Goal: Task Accomplishment & Management: Use online tool/utility

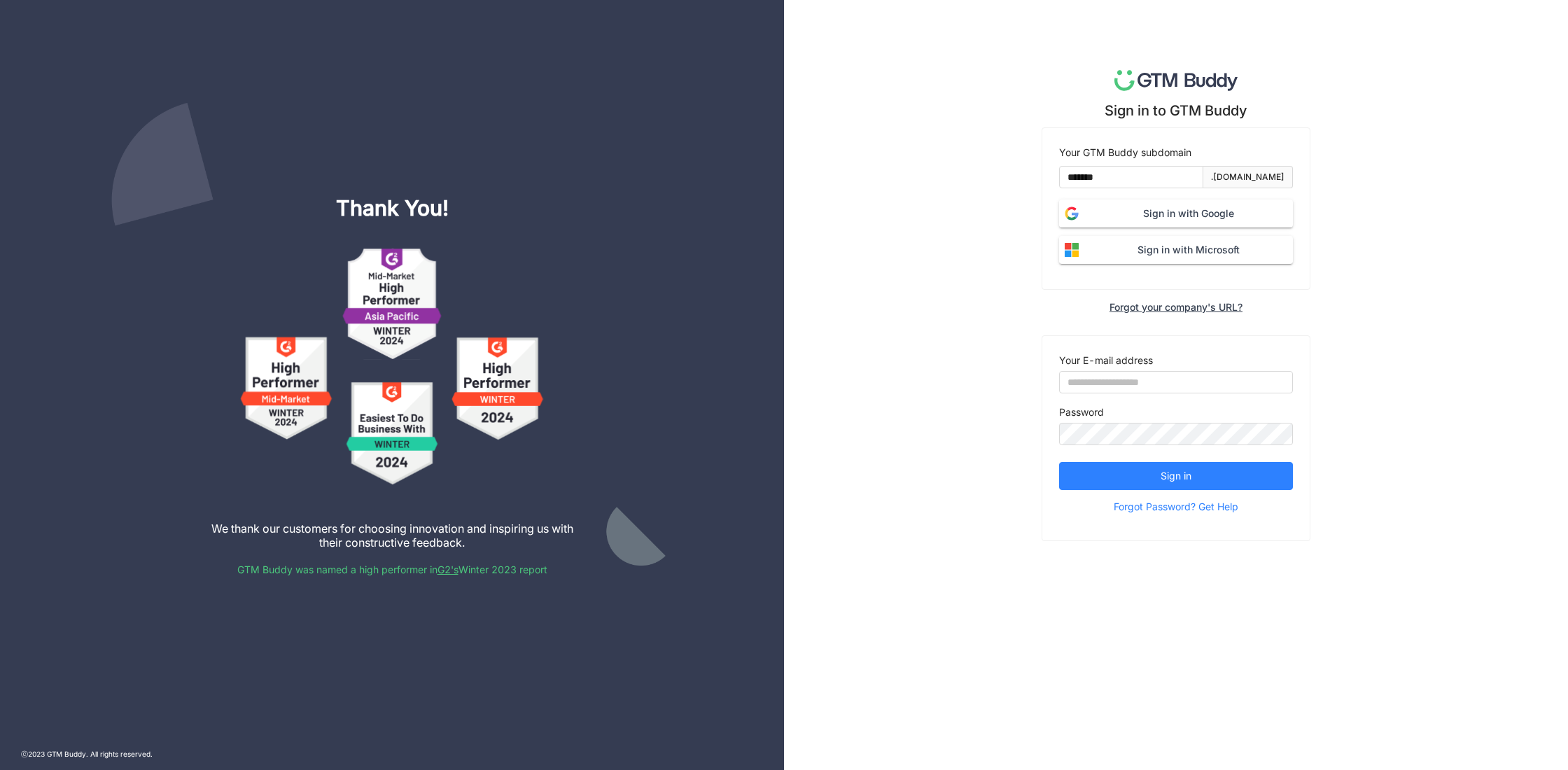
click at [1194, 217] on span "Sign in with Google" at bounding box center [1188, 213] width 208 height 15
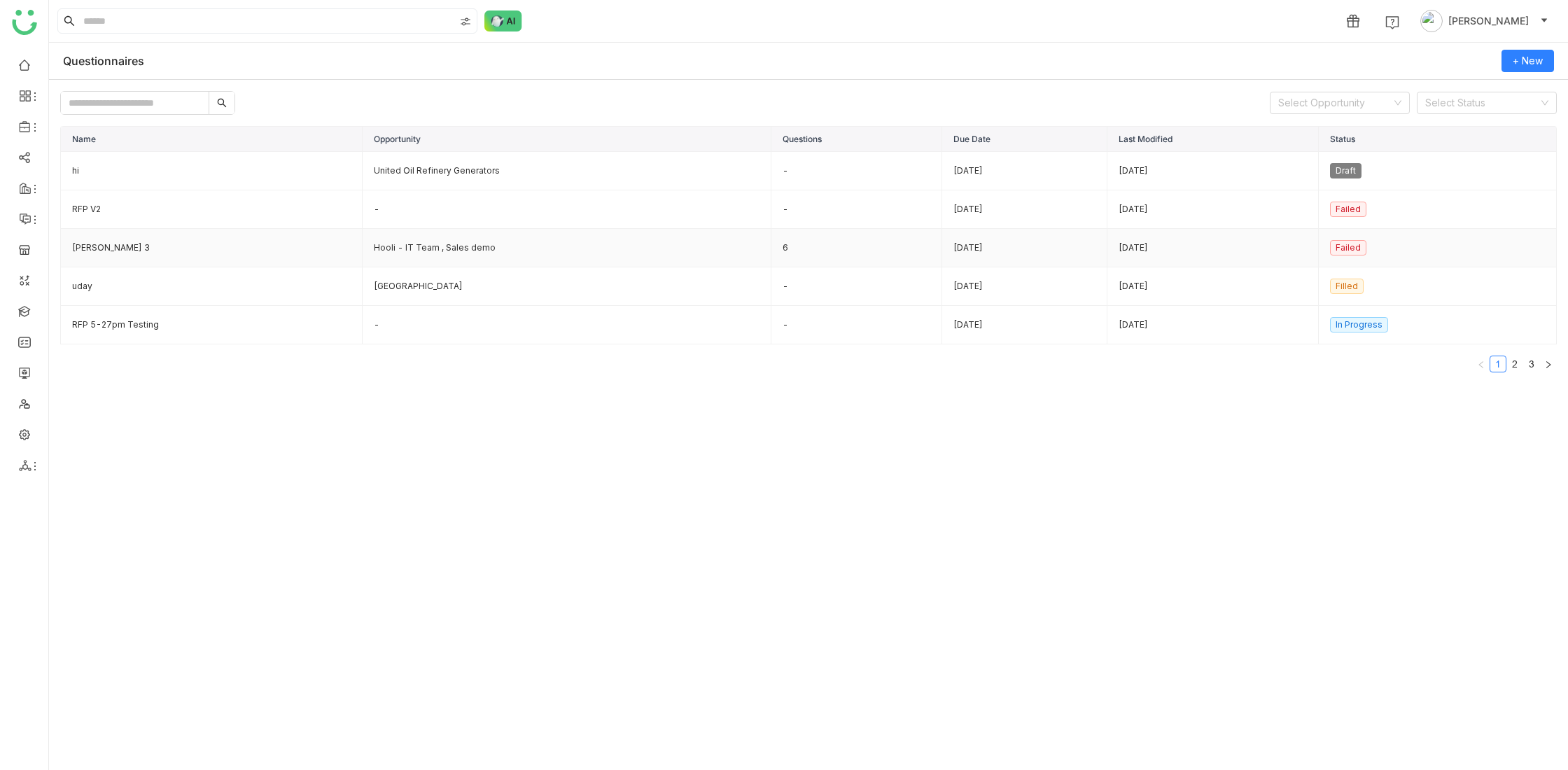
click at [436, 248] on td "Hooli - IT Team , Sales demo" at bounding box center [567, 248] width 409 height 38
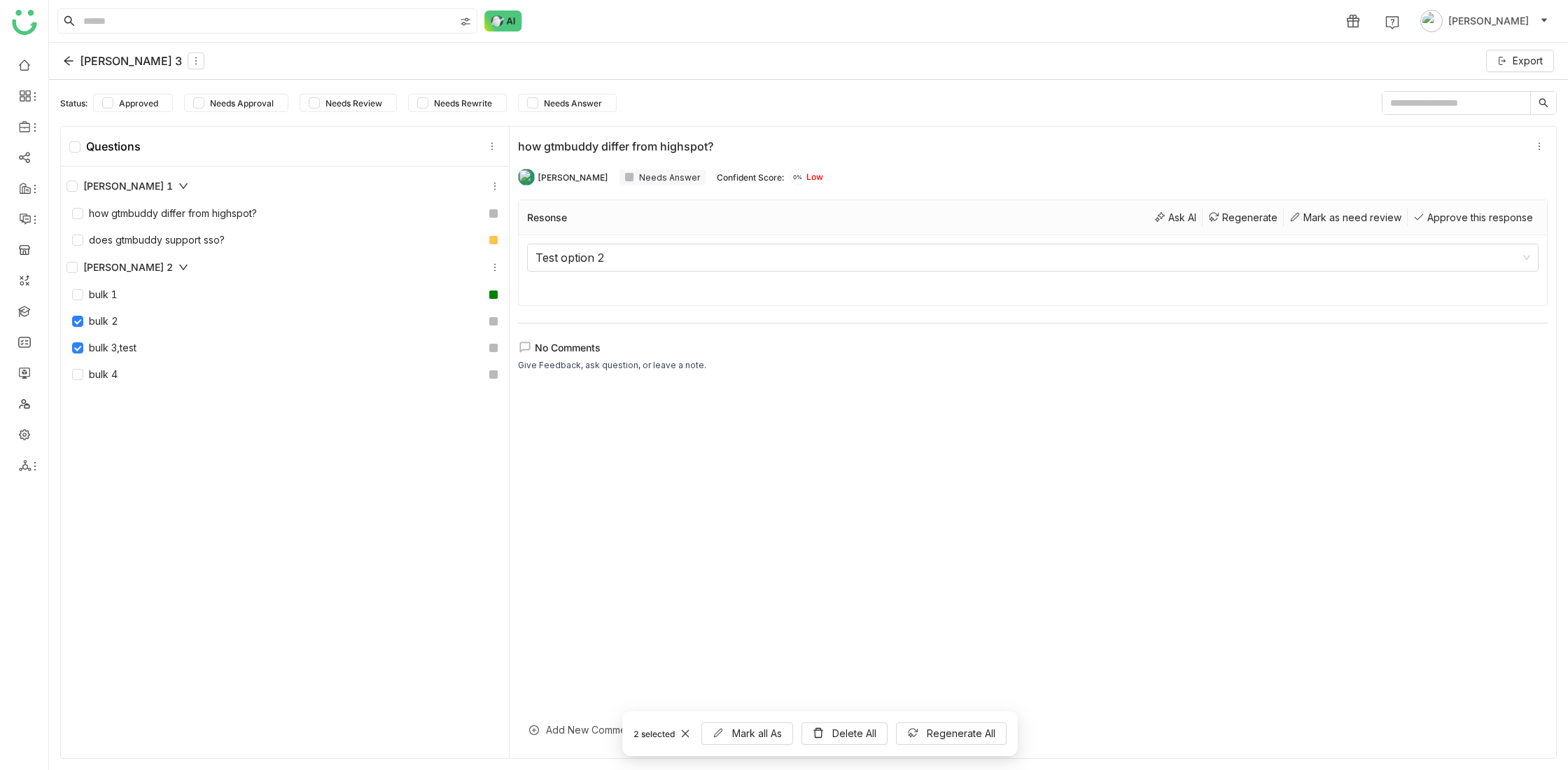
click at [179, 265] on icon at bounding box center [184, 267] width 10 height 10
click at [492, 182] on button at bounding box center [495, 186] width 17 height 17
click at [488, 144] on icon at bounding box center [492, 146] width 10 height 10
click at [493, 178] on div "Add Section" at bounding box center [488, 178] width 101 height 26
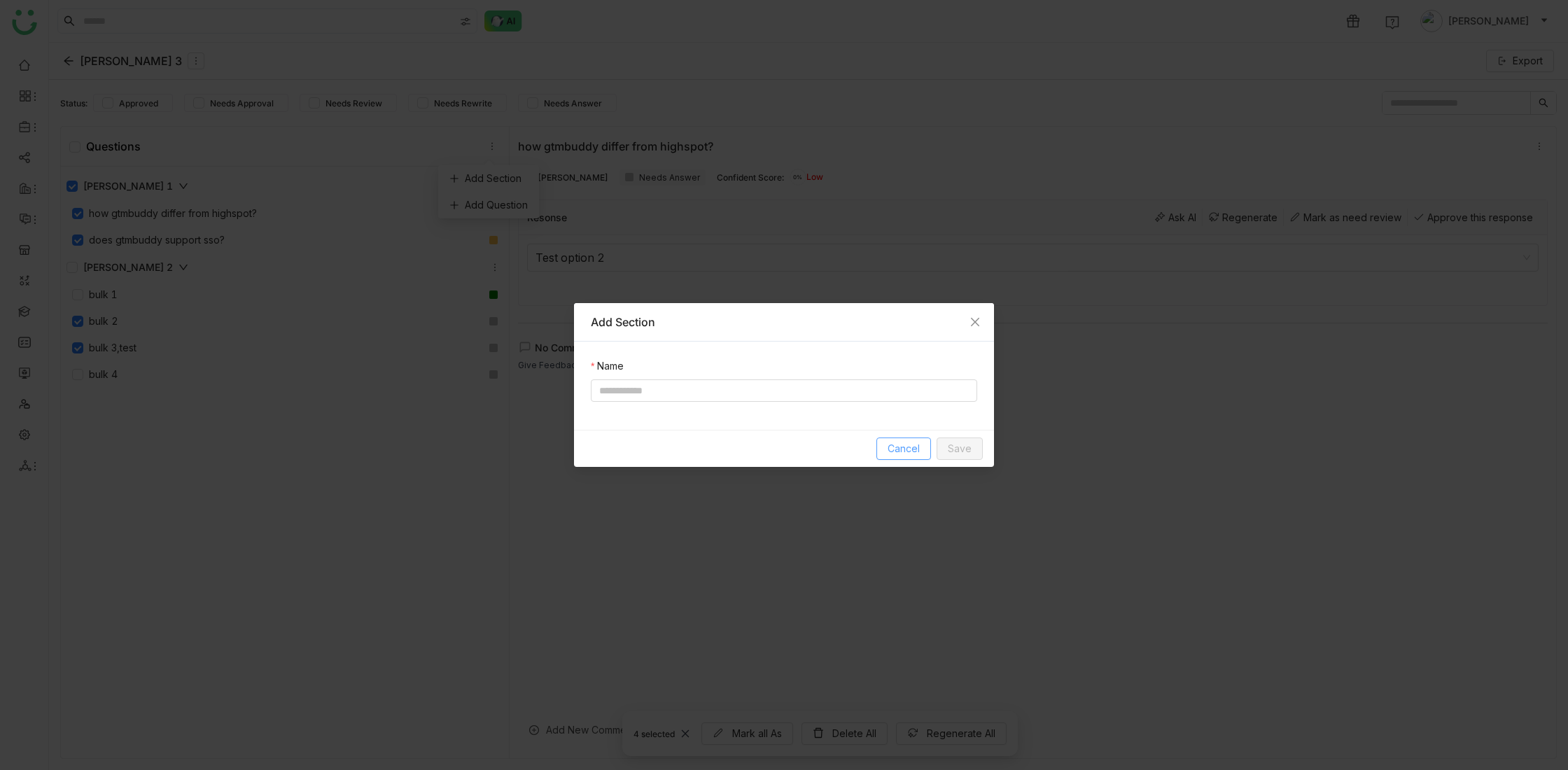
click at [904, 452] on span "Cancel" at bounding box center [903, 448] width 32 height 15
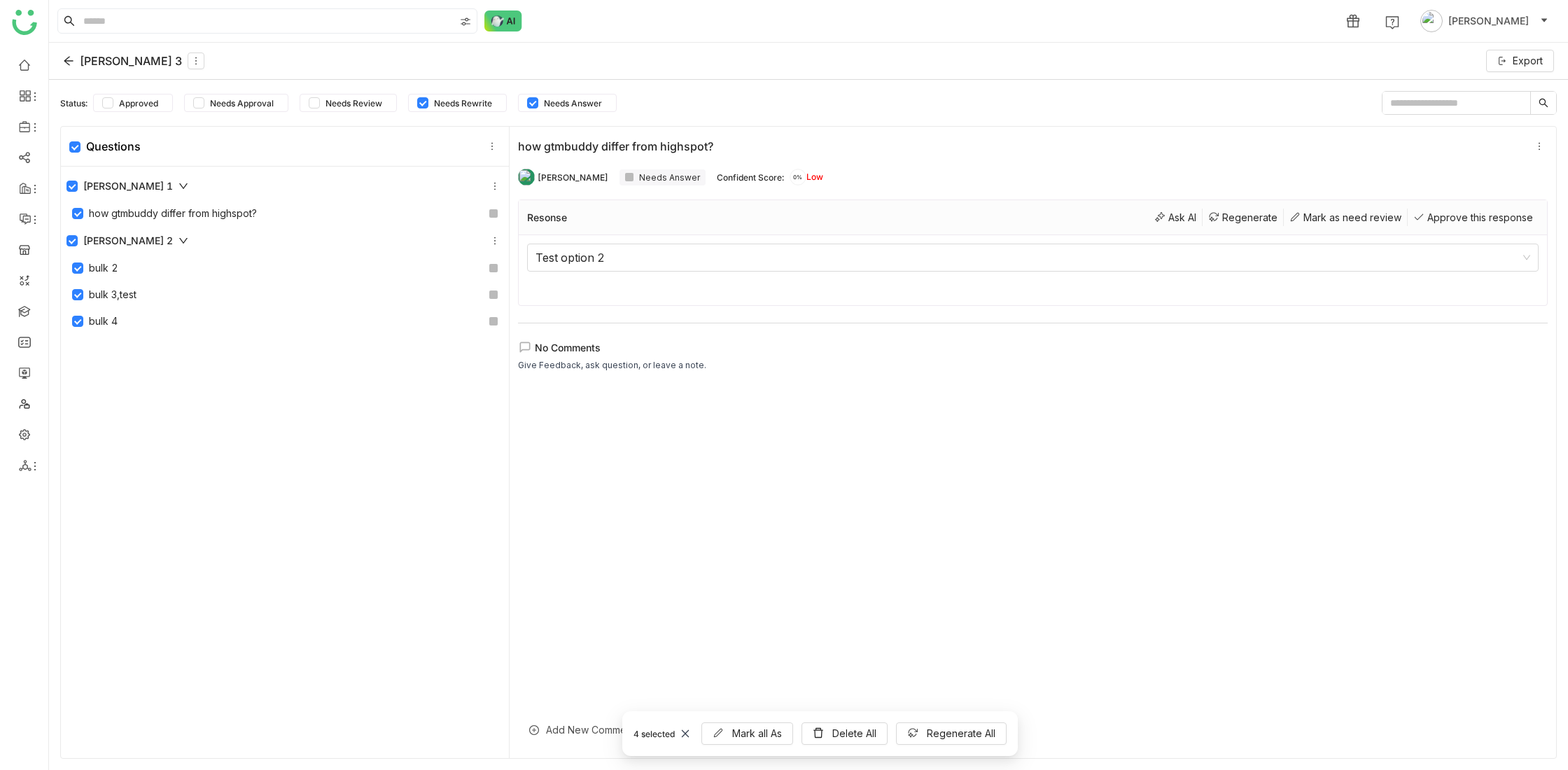
click at [721, 481] on div at bounding box center [1033, 572] width 1029 height 373
click at [191, 61] on icon at bounding box center [196, 61] width 10 height 10
click at [150, 90] on div "Edit" at bounding box center [148, 93] width 69 height 26
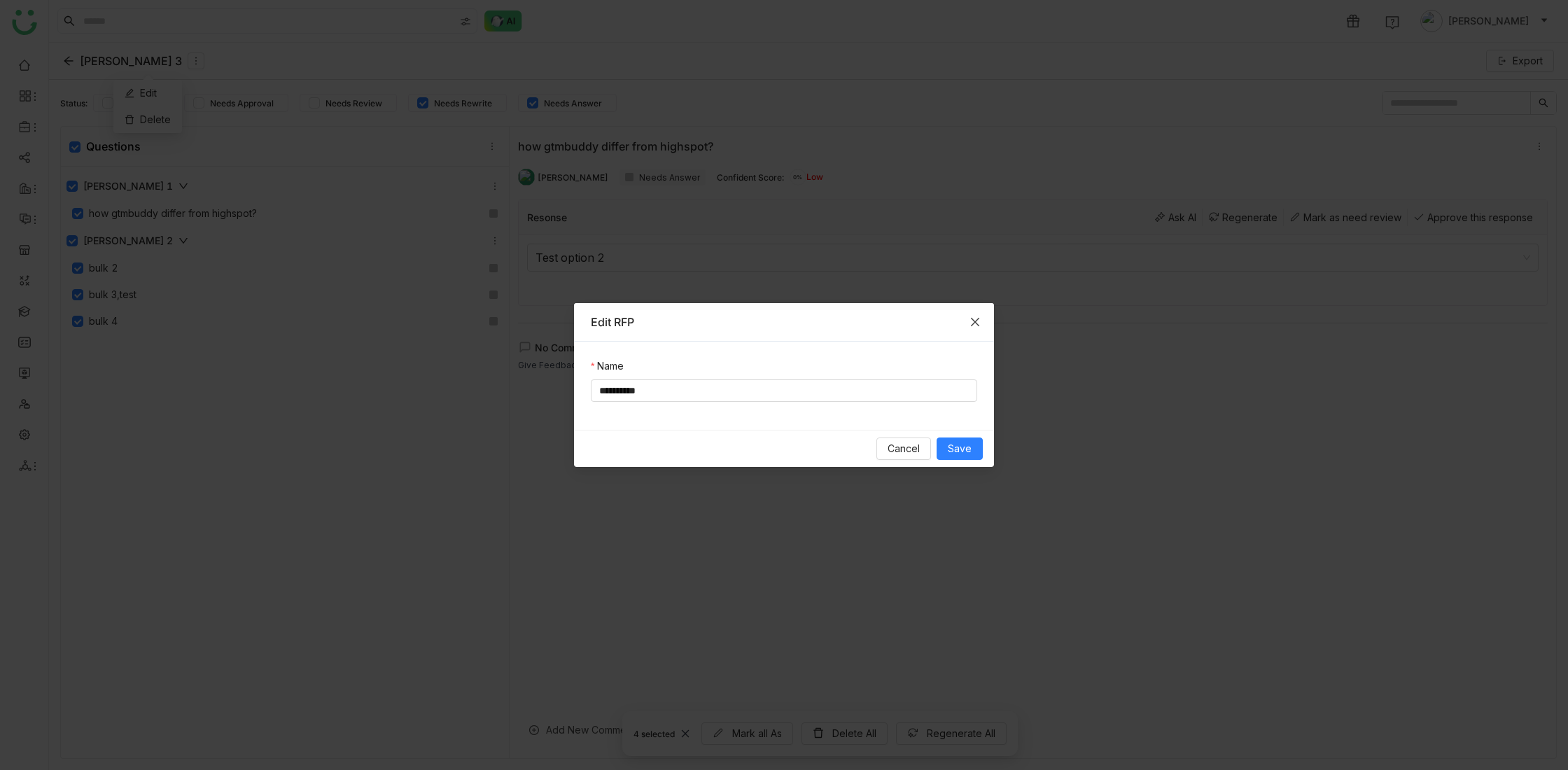
click at [975, 322] on icon "Close" at bounding box center [975, 322] width 11 height 11
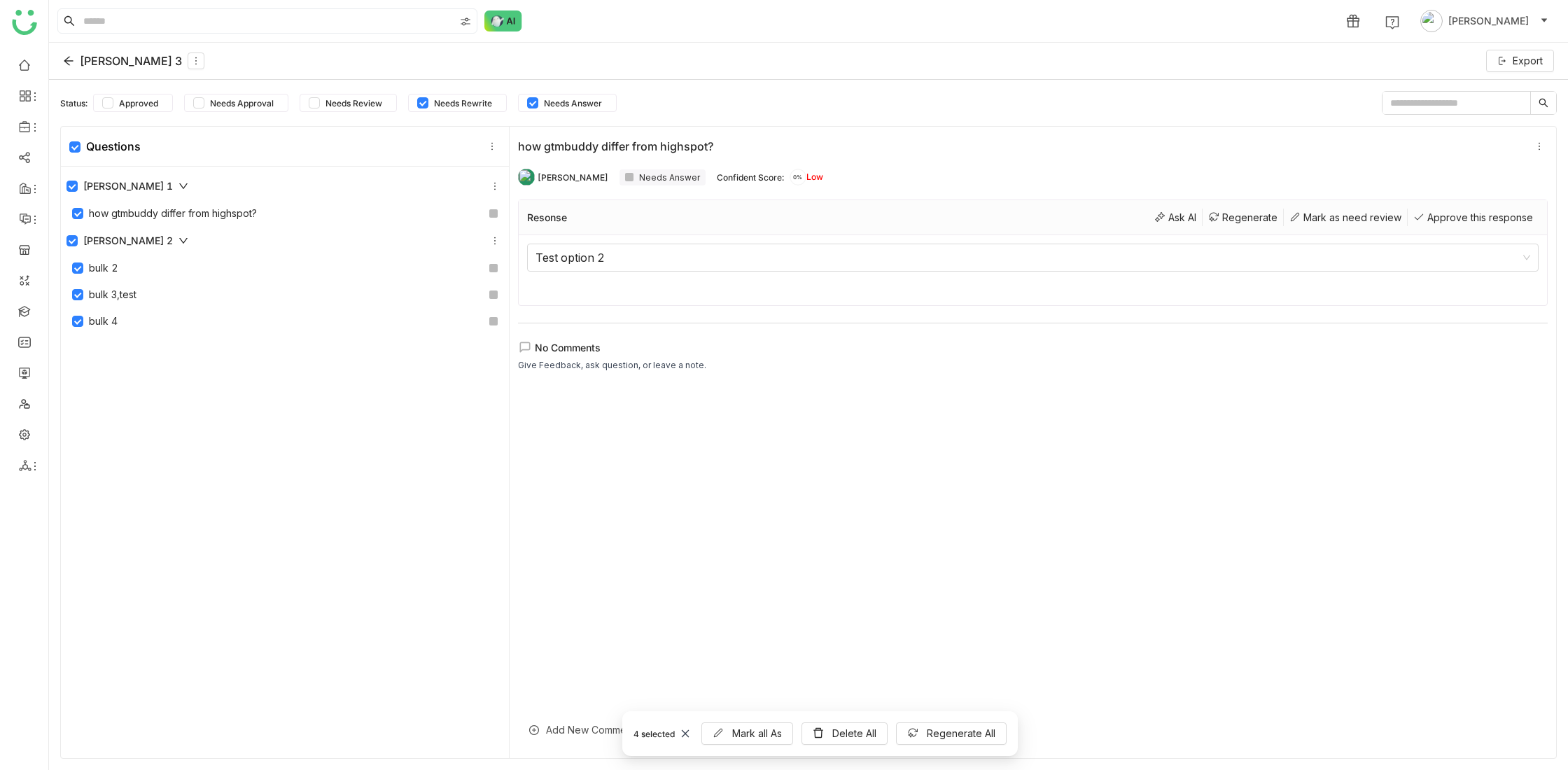
click at [298, 472] on div "[PERSON_NAME] 1 how gtmbuddy differ from highspot? [PERSON_NAME] 2 bulk 2 bulk …" at bounding box center [284, 464] width 448 height 595
click at [65, 59] on icon at bounding box center [68, 61] width 9 height 9
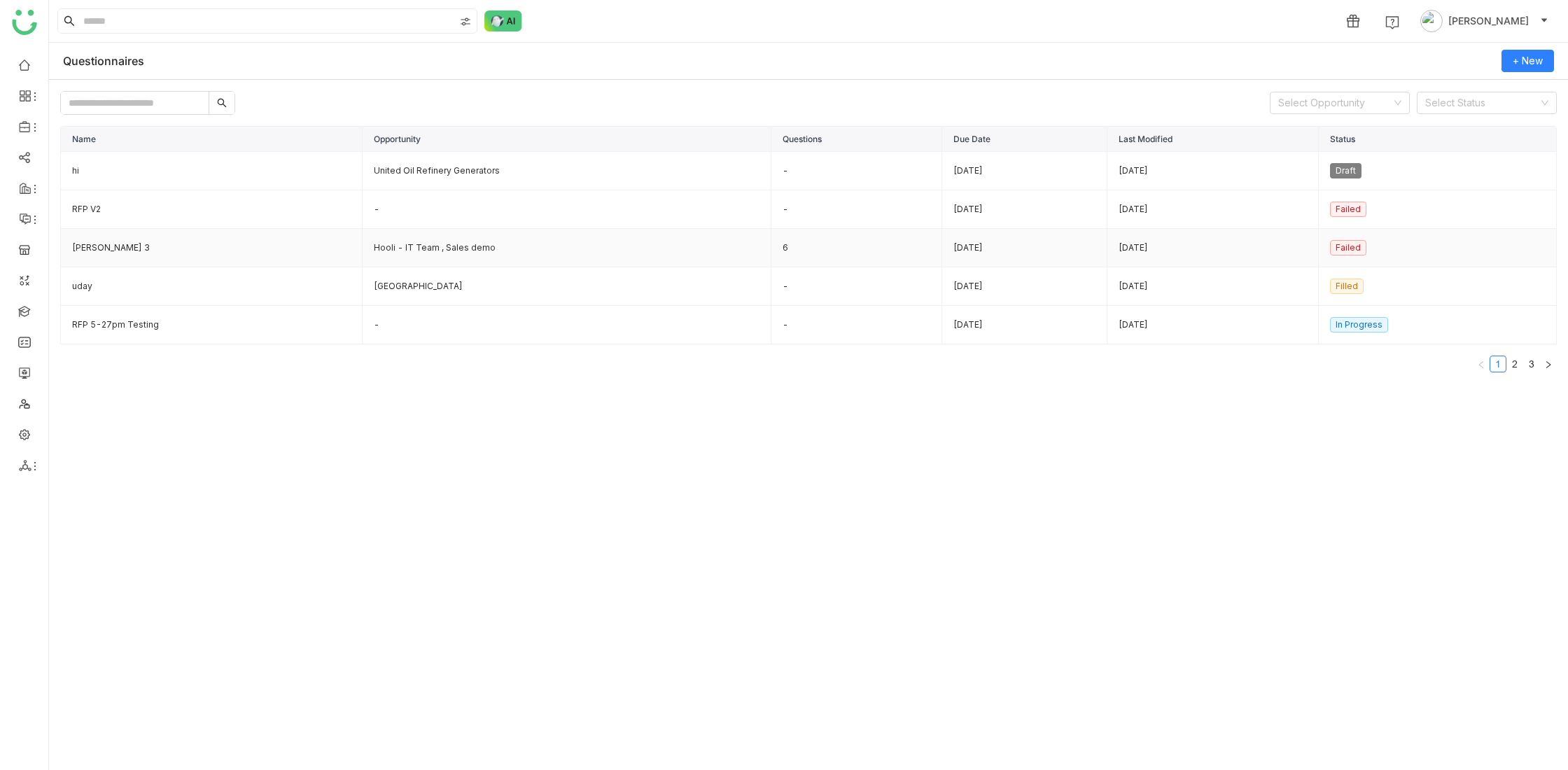
click at [399, 248] on td "Hooli - IT Team , Sales demo" at bounding box center [567, 248] width 409 height 38
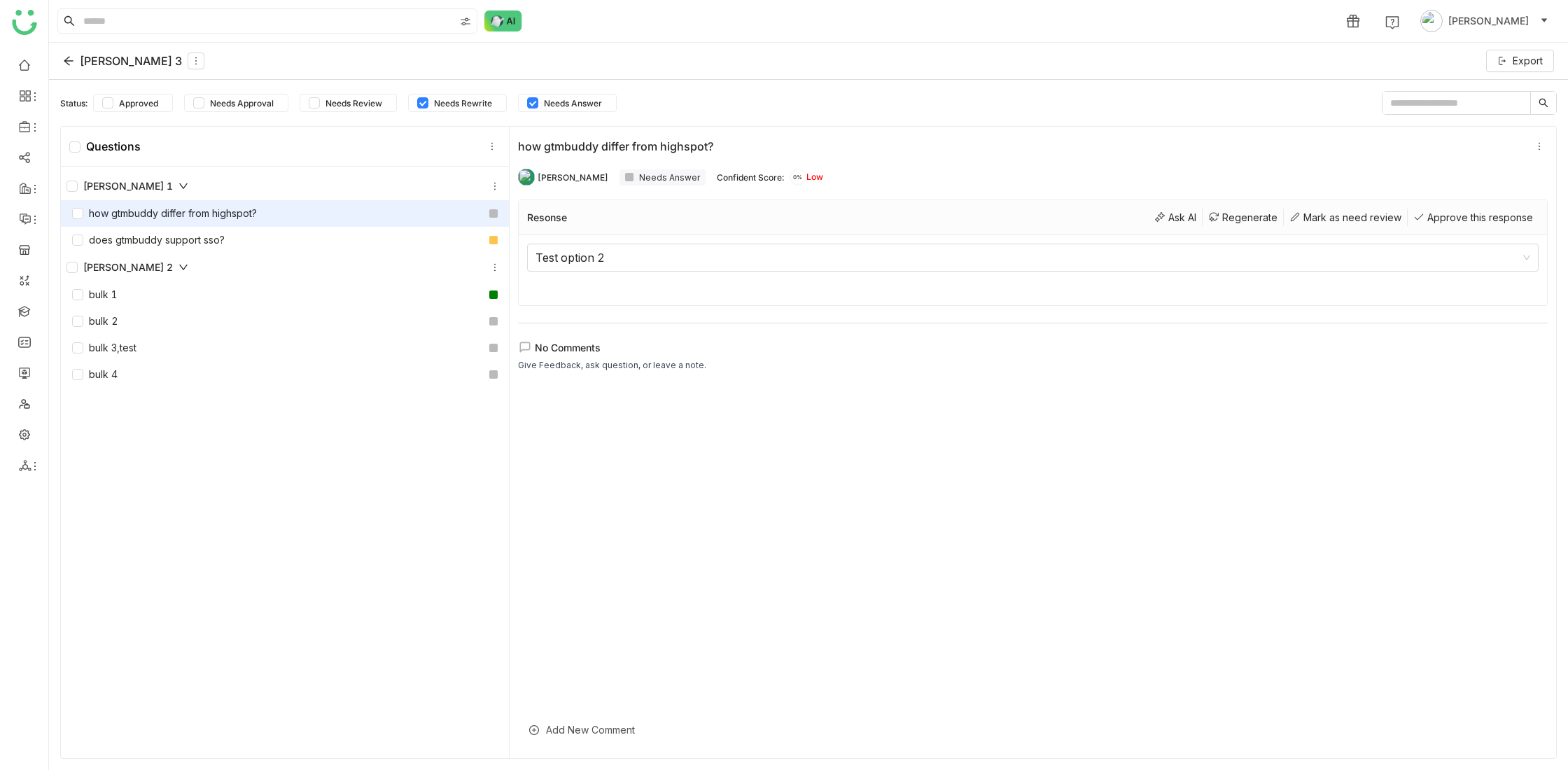
click at [210, 214] on div "how gtmbuddy differ from highspot?" at bounding box center [164, 213] width 185 height 15
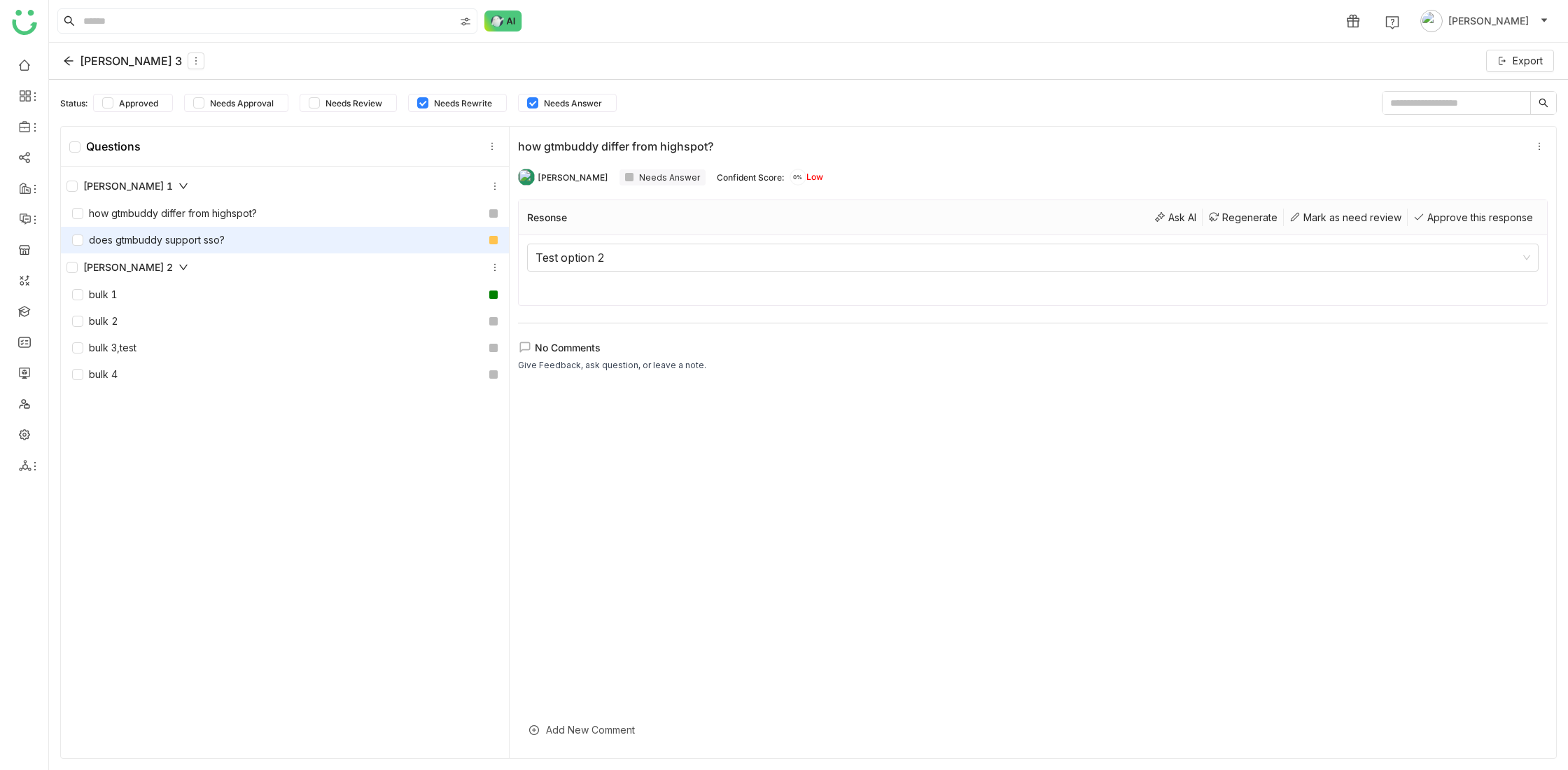
click at [203, 242] on div "does gtmbuddy support sso?" at bounding box center [148, 239] width 152 height 15
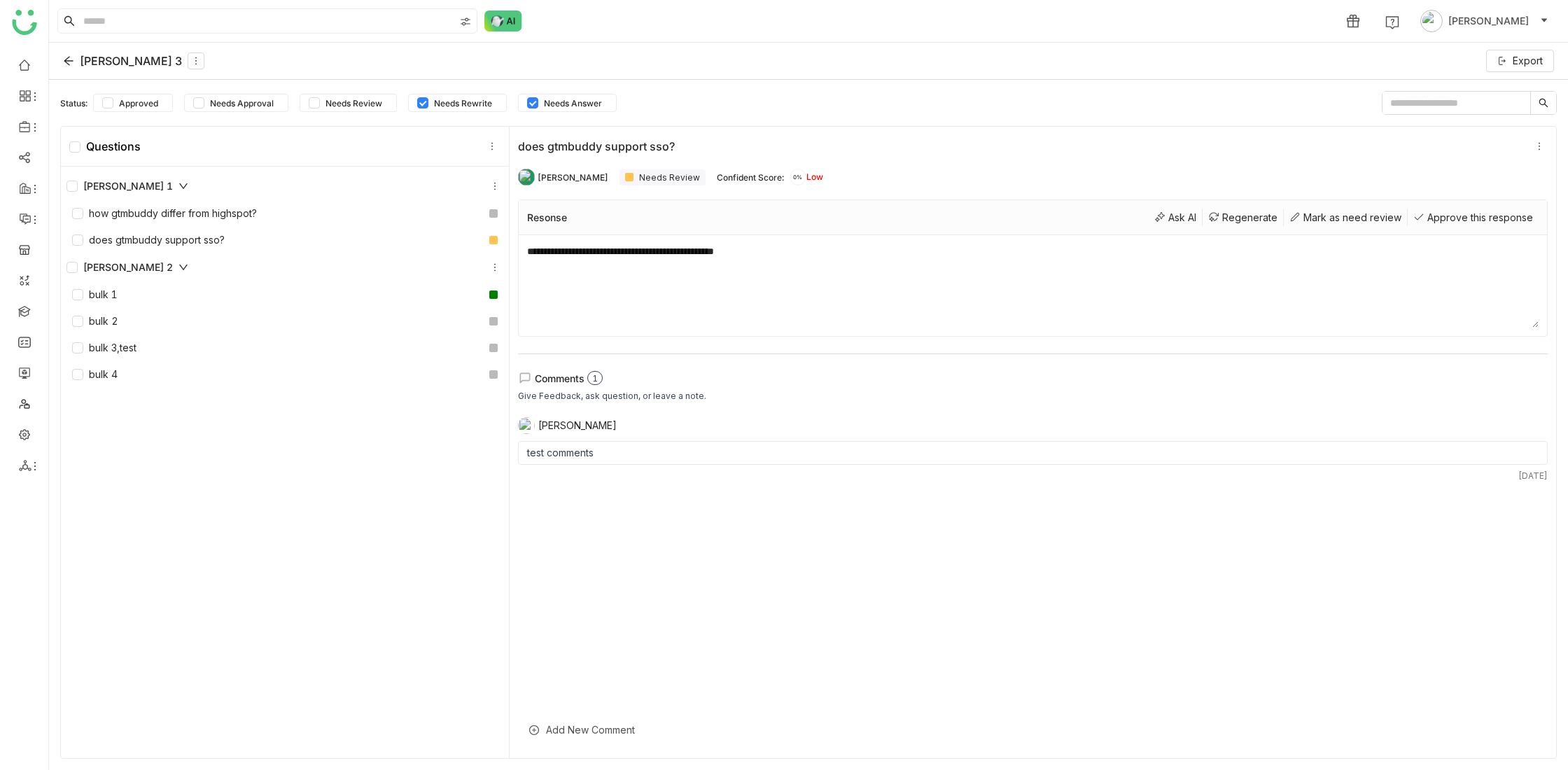
drag, startPoint x: 807, startPoint y: 177, endPoint x: 797, endPoint y: 177, distance: 10.0
click at [797, 177] on span "0%" at bounding box center [798, 176] width 17 height 6
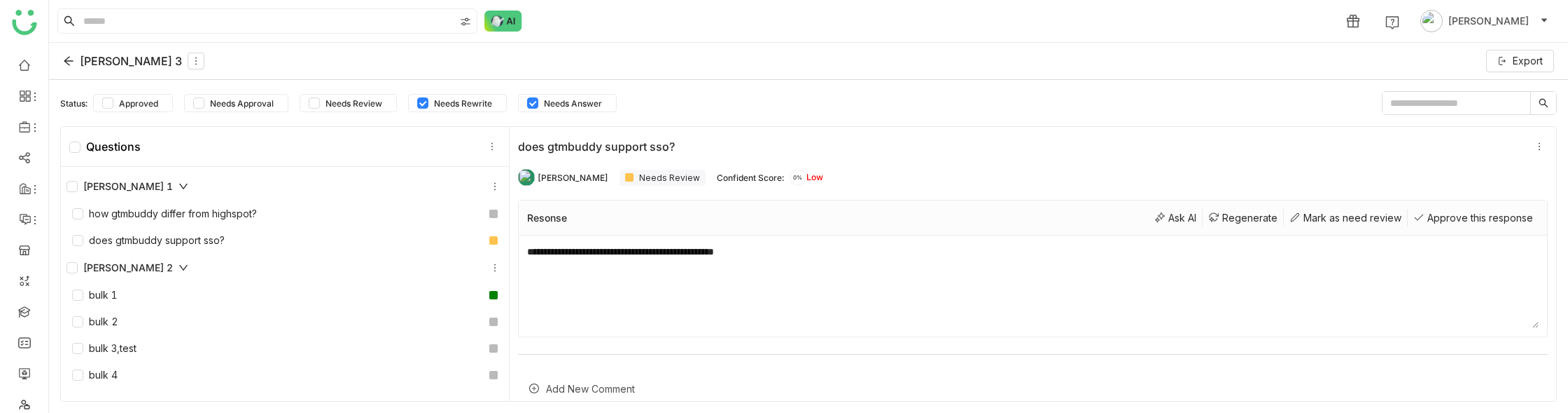
click at [836, 181] on div "[PERSON_NAME] Needs Review Confident Score: 0% Low" at bounding box center [1033, 177] width 1029 height 28
drag, startPoint x: 762, startPoint y: 178, endPoint x: 738, endPoint y: 176, distance: 24.1
click at [738, 176] on div "Confident Score:" at bounding box center [750, 177] width 67 height 10
